Goal: Task Accomplishment & Management: Use online tool/utility

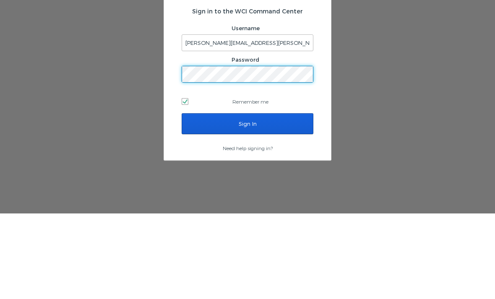
scroll to position [27, 0]
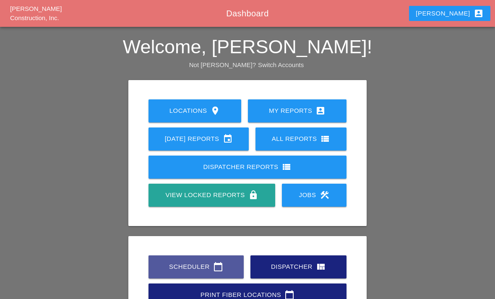
click at [190, 262] on div "Scheduler calendar_today" at bounding box center [196, 267] width 68 height 10
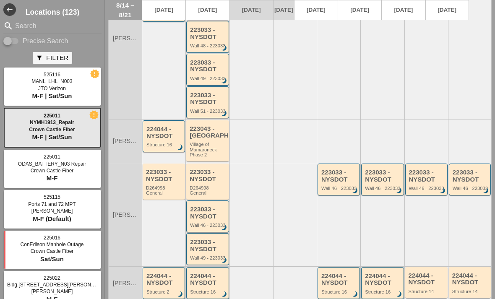
scroll to position [248, 0]
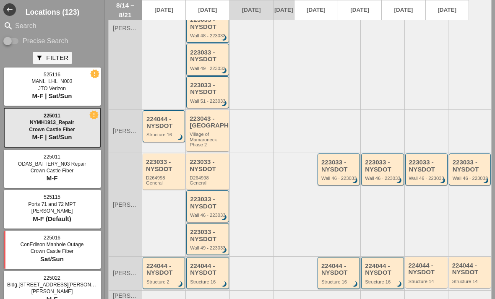
click at [158, 159] on div "223033 - NYSDOT" at bounding box center [164, 166] width 37 height 14
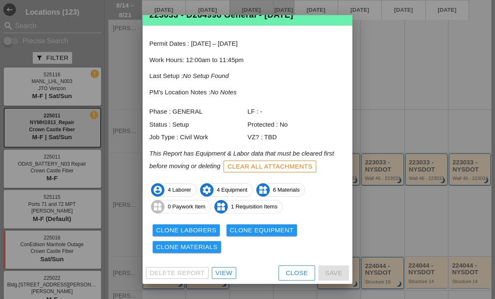
scroll to position [22, 0]
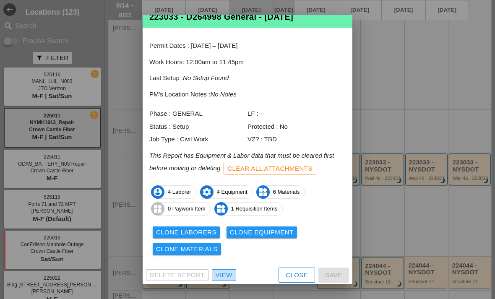
click at [222, 271] on div "View" at bounding box center [224, 276] width 17 height 10
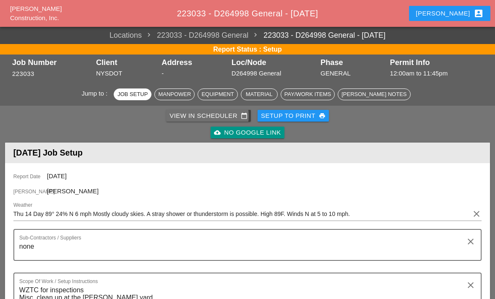
click at [188, 111] on div "View in Scheduler calendar_today" at bounding box center [209, 116] width 78 height 10
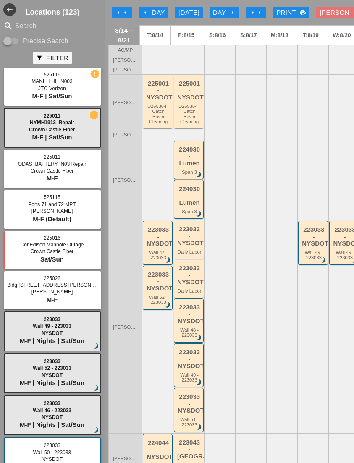
click at [330, 9] on div "[PERSON_NAME] account_box" at bounding box center [351, 13] width 64 height 10
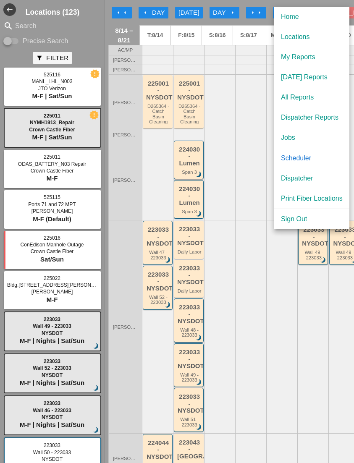
click at [286, 173] on link "Dispatcher" at bounding box center [311, 178] width 75 height 20
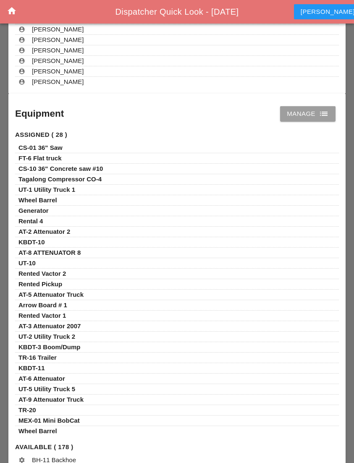
scroll to position [1538, 0]
click at [284, 115] on link "Manage list" at bounding box center [307, 113] width 55 height 15
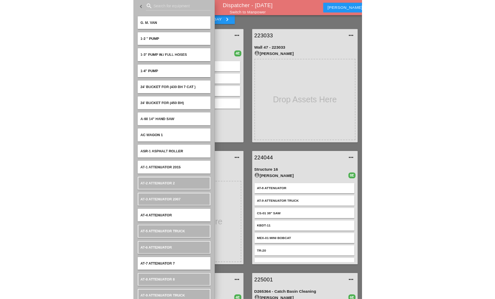
scroll to position [110, 0]
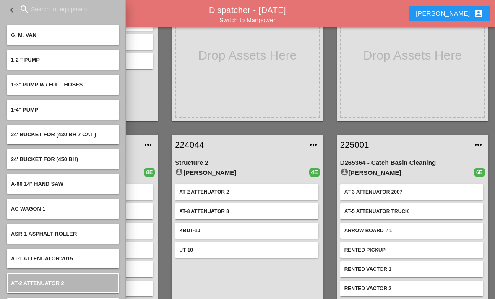
click at [10, 9] on icon "keyboard_arrow_left" at bounding box center [12, 10] width 10 height 10
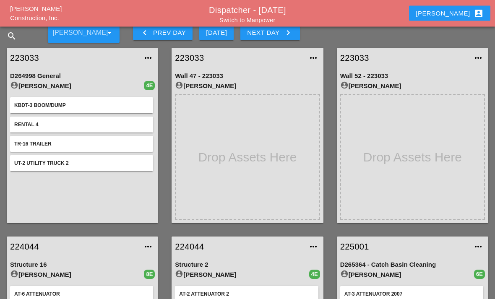
scroll to position [28, 0]
click at [19, 39] on input "text" at bounding box center [22, 35] width 8 height 13
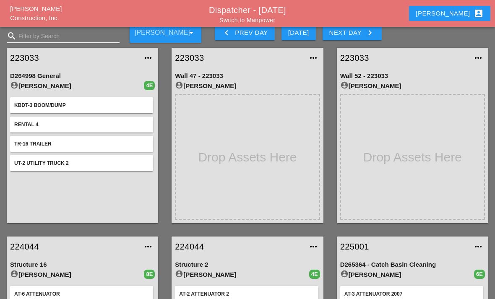
scroll to position [27, 0]
click at [7, 34] on icon "search" at bounding box center [12, 36] width 10 height 10
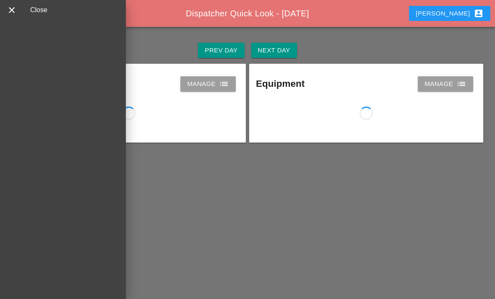
scroll to position [27, 0]
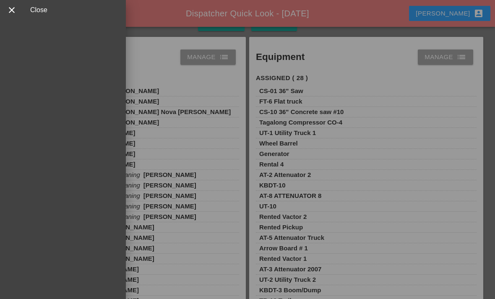
click at [16, 4] on div "close" at bounding box center [18, 10] width 23 height 20
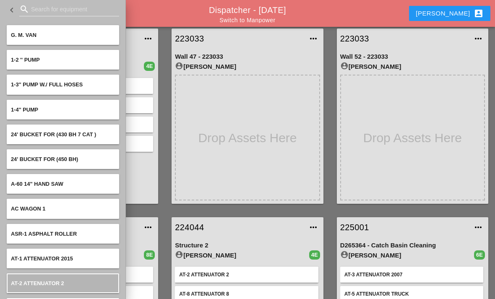
click at [40, 6] on input "Search for equipment" at bounding box center [69, 9] width 76 height 13
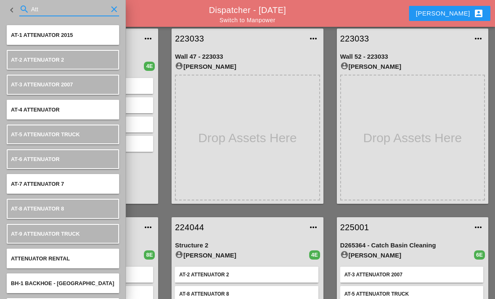
type input "Att"
click at [12, 18] on div "keyboard_arrow_left" at bounding box center [13, 10] width 13 height 29
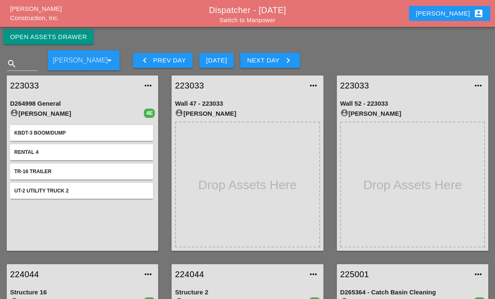
click at [27, 98] on div "D264998 General account_circle [PERSON_NAME] 4E KBDT-3 Boom/Dump Rental 4 TR-16…" at bounding box center [82, 173] width 151 height 155
click at [16, 99] on div "D264998 General" at bounding box center [82, 104] width 145 height 10
click at [18, 81] on link "223033" at bounding box center [74, 85] width 128 height 13
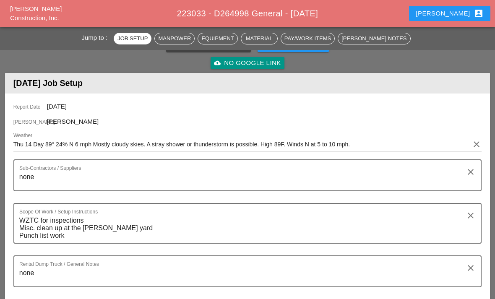
scroll to position [64, 0]
